Goal: Find contact information: Find contact information

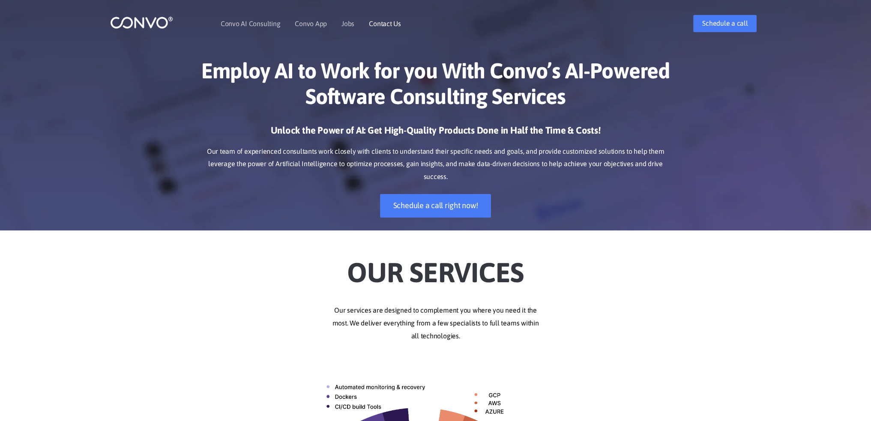
click at [379, 27] on li "Contact Us" at bounding box center [385, 23] width 32 height 37
click at [382, 24] on link "Contact Us" at bounding box center [385, 23] width 32 height 7
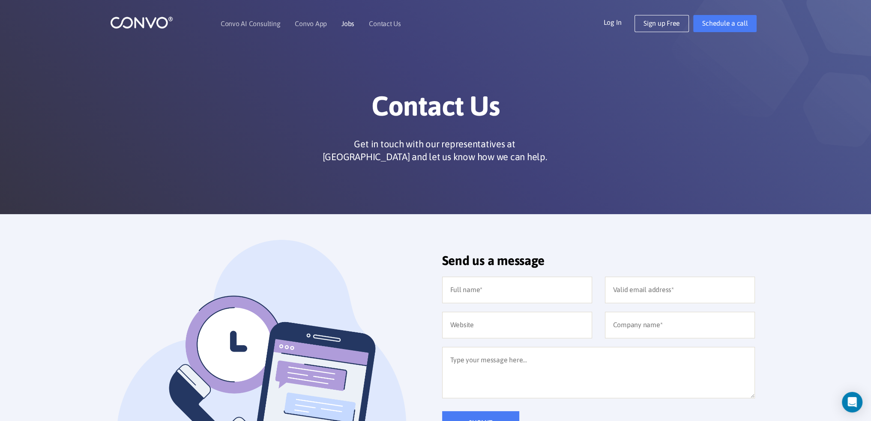
click at [351, 25] on link "Jobs" at bounding box center [348, 23] width 13 height 7
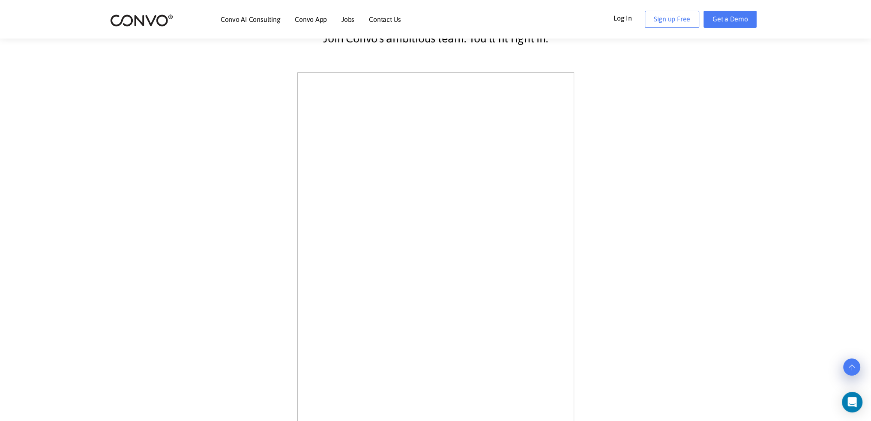
scroll to position [214, 0]
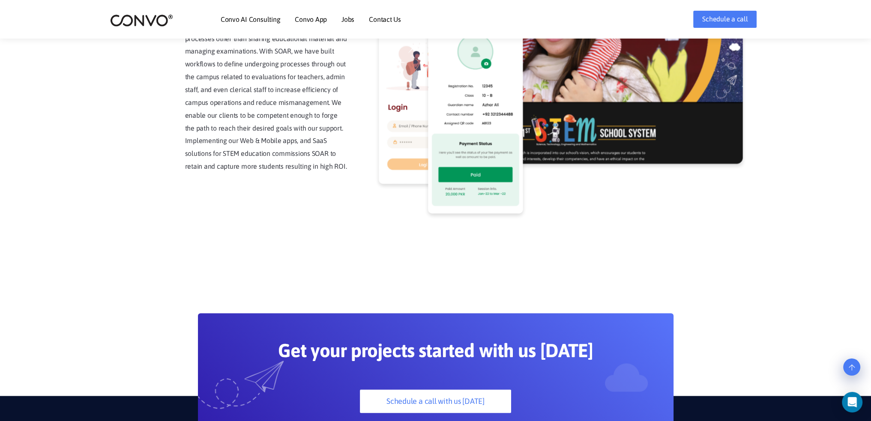
scroll to position [2034, 0]
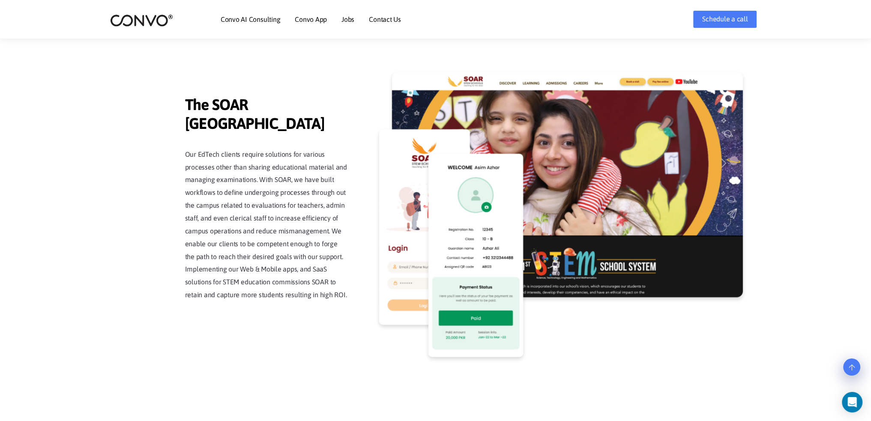
click at [393, 21] on link "Contact Us" at bounding box center [385, 19] width 32 height 7
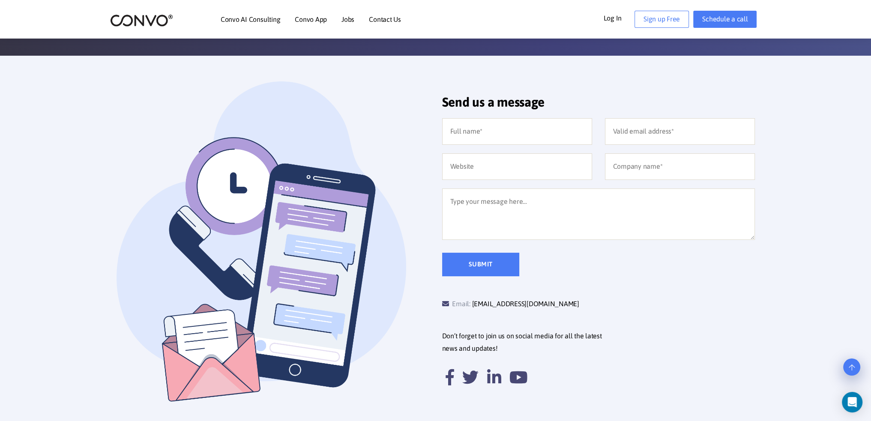
scroll to position [171, 0]
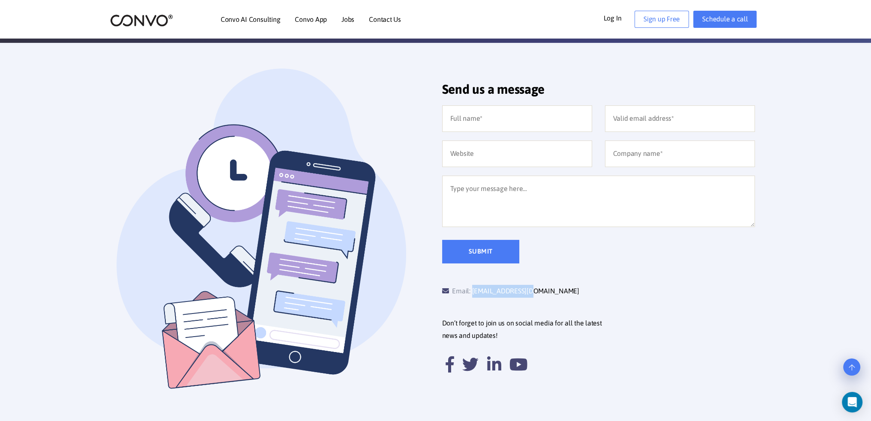
drag, startPoint x: 551, startPoint y: 294, endPoint x: 474, endPoint y: 283, distance: 78.4
click at [474, 283] on div "Email: support@convo.com" at bounding box center [599, 284] width 326 height 41
copy link "[EMAIL_ADDRESS][DOMAIN_NAME]"
click at [273, 19] on link "Convo AI Consulting" at bounding box center [251, 19] width 60 height 7
